Goal: Task Accomplishment & Management: Manage account settings

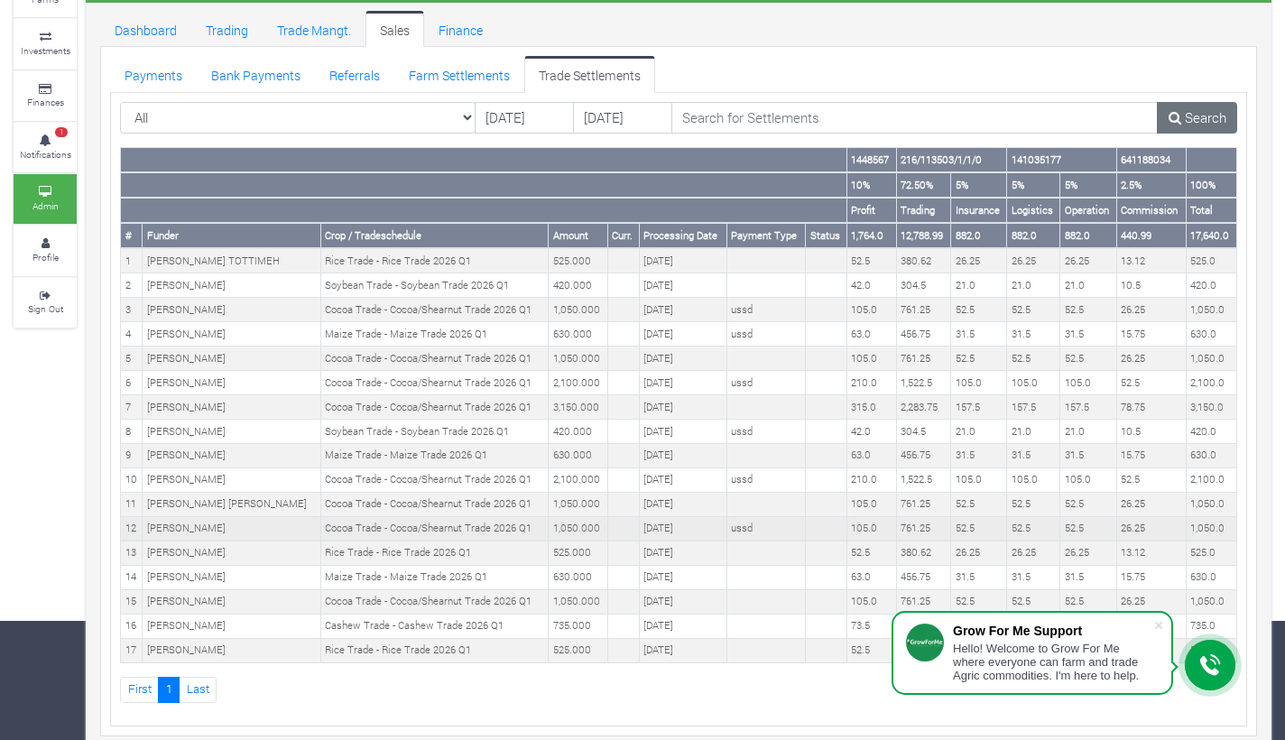
scroll to position [118, 0]
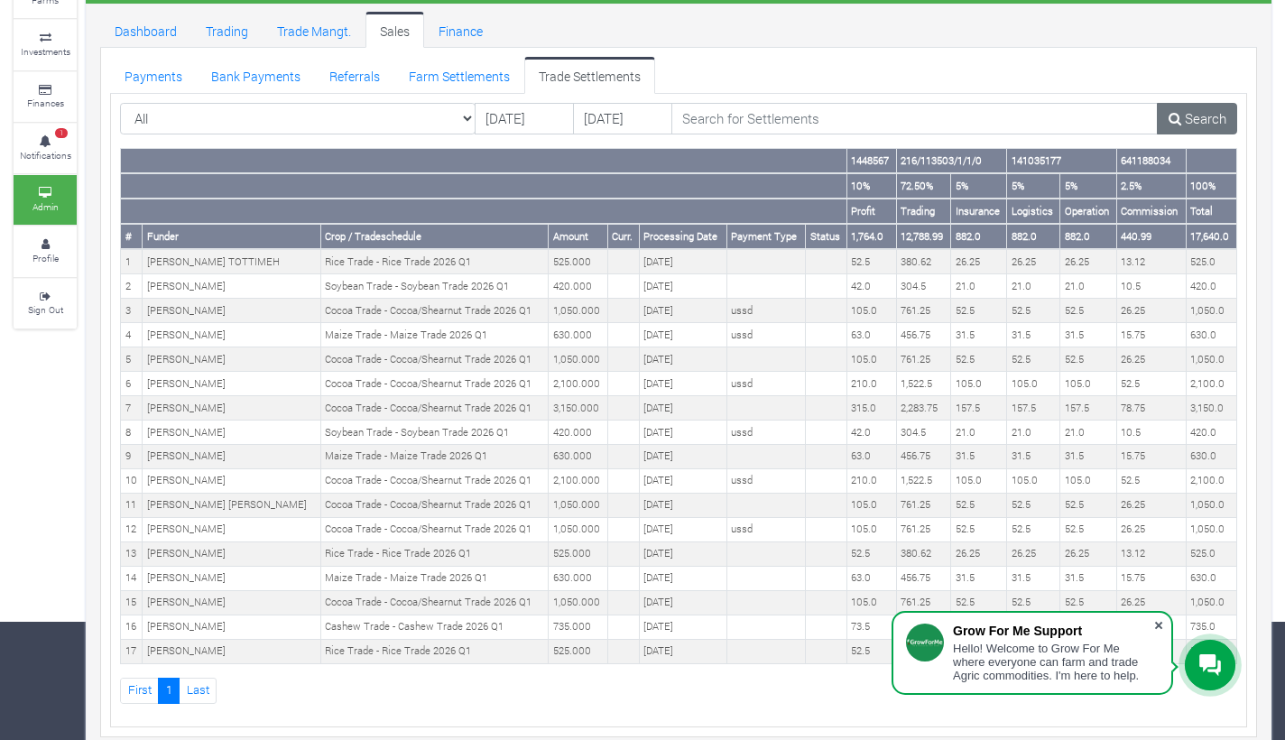
click at [1155, 623] on span at bounding box center [1159, 626] width 18 height 18
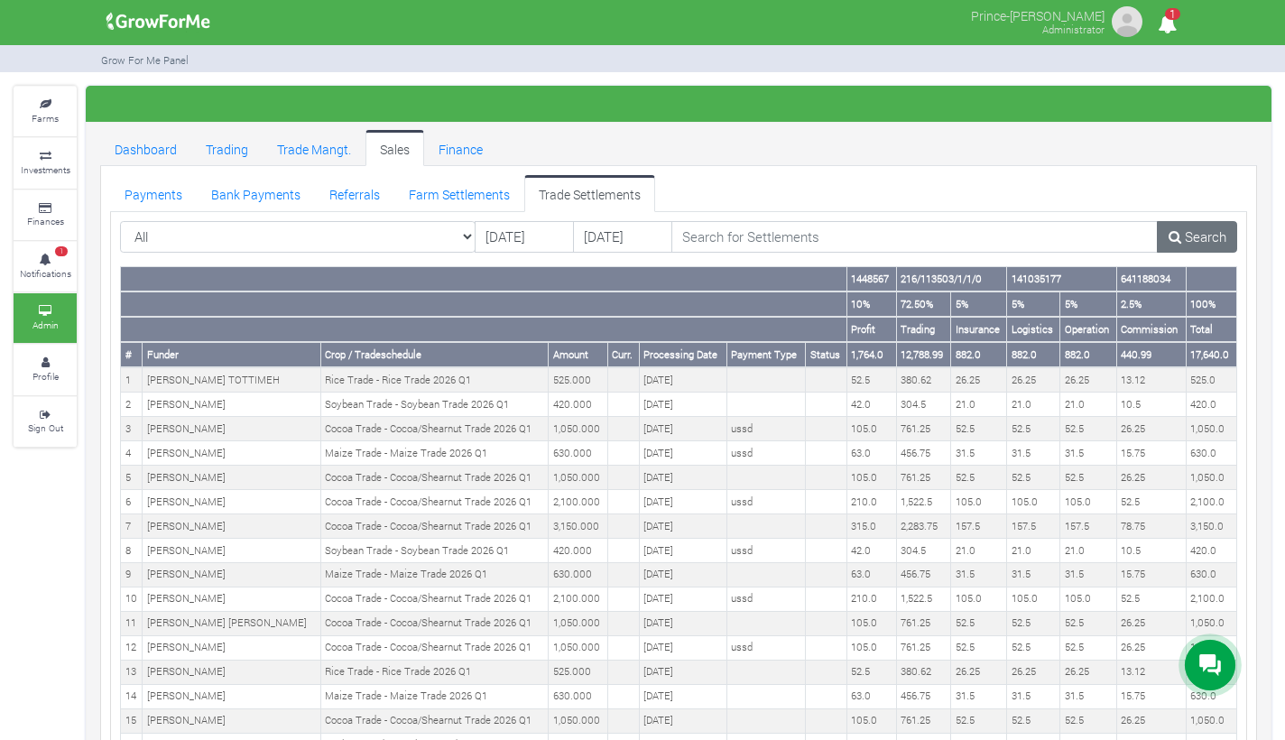
scroll to position [0, 0]
